Goal: Task Accomplishment & Management: Manage account settings

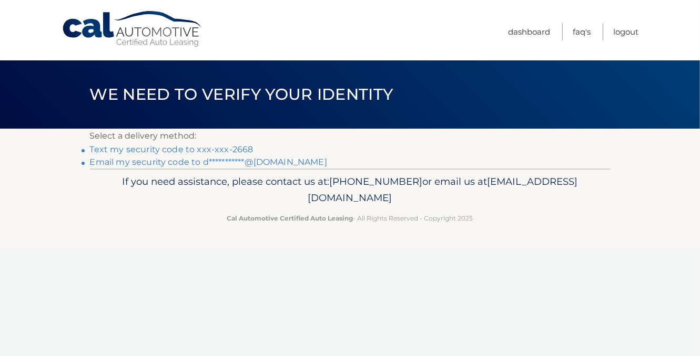
click at [101, 149] on link "Text my security code to xxx-xxx-2668" at bounding box center [172, 150] width 164 height 10
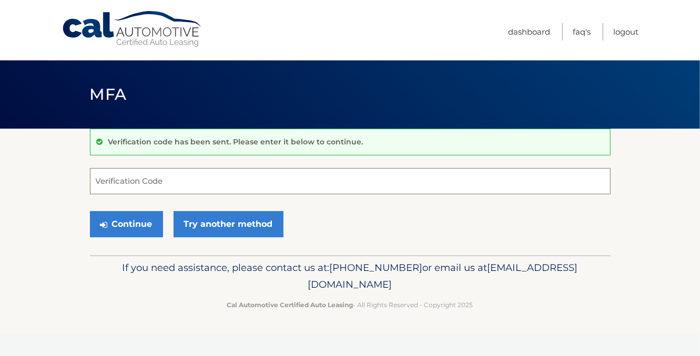
click at [104, 179] on input "Verification Code" at bounding box center [350, 181] width 521 height 26
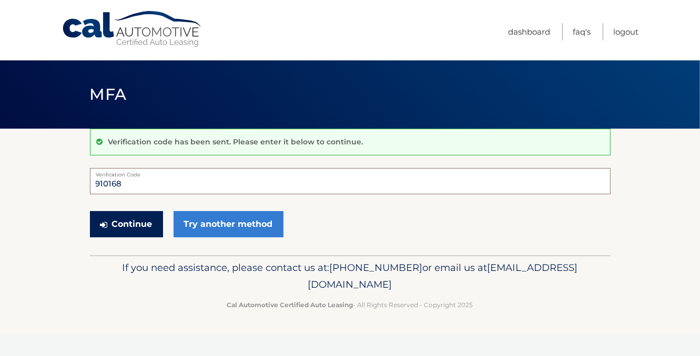
type input "910168"
click at [129, 225] on button "Continue" at bounding box center [126, 224] width 73 height 26
